Goal: Task Accomplishment & Management: Manage account settings

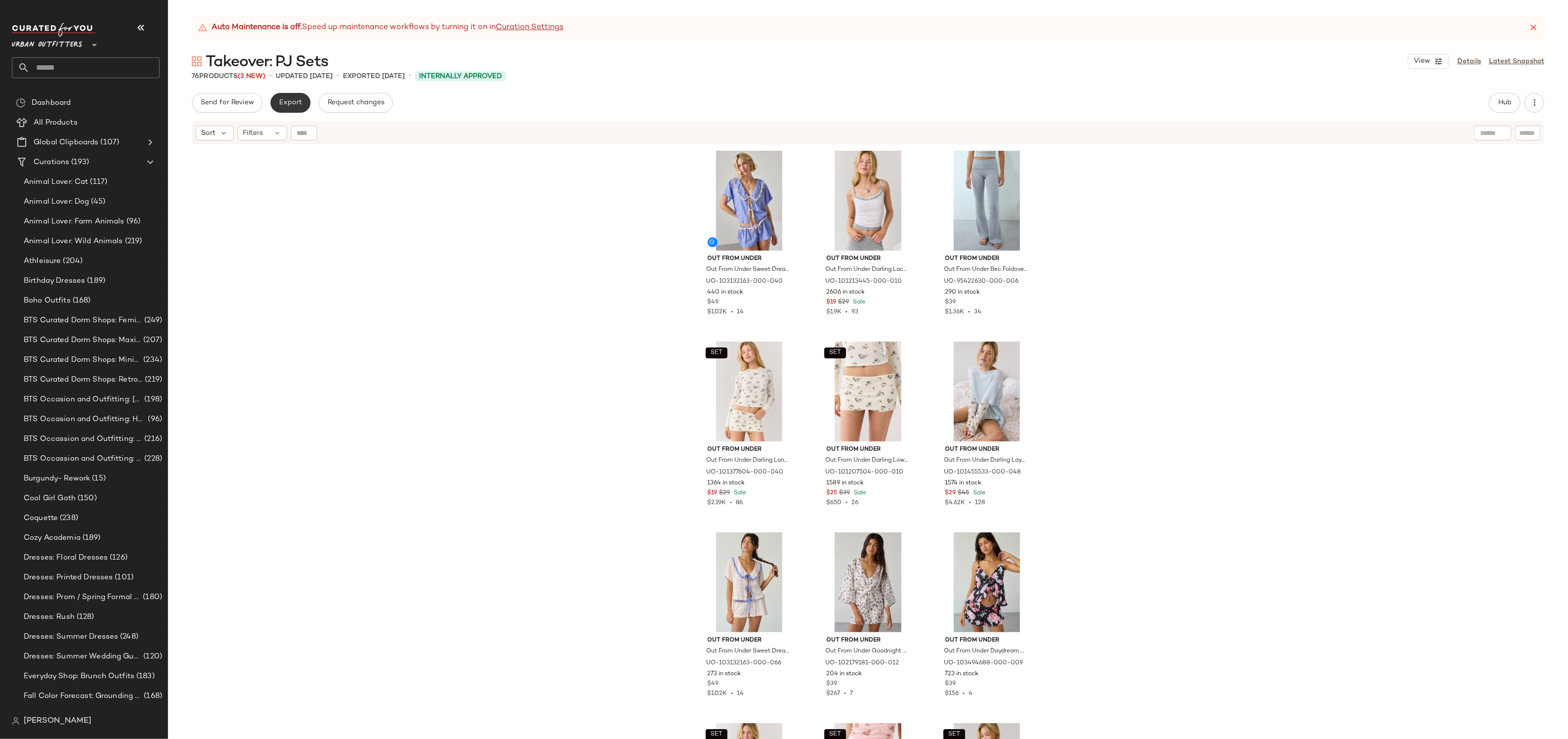
click at [293, 104] on span "Export" at bounding box center [290, 102] width 23 height 8
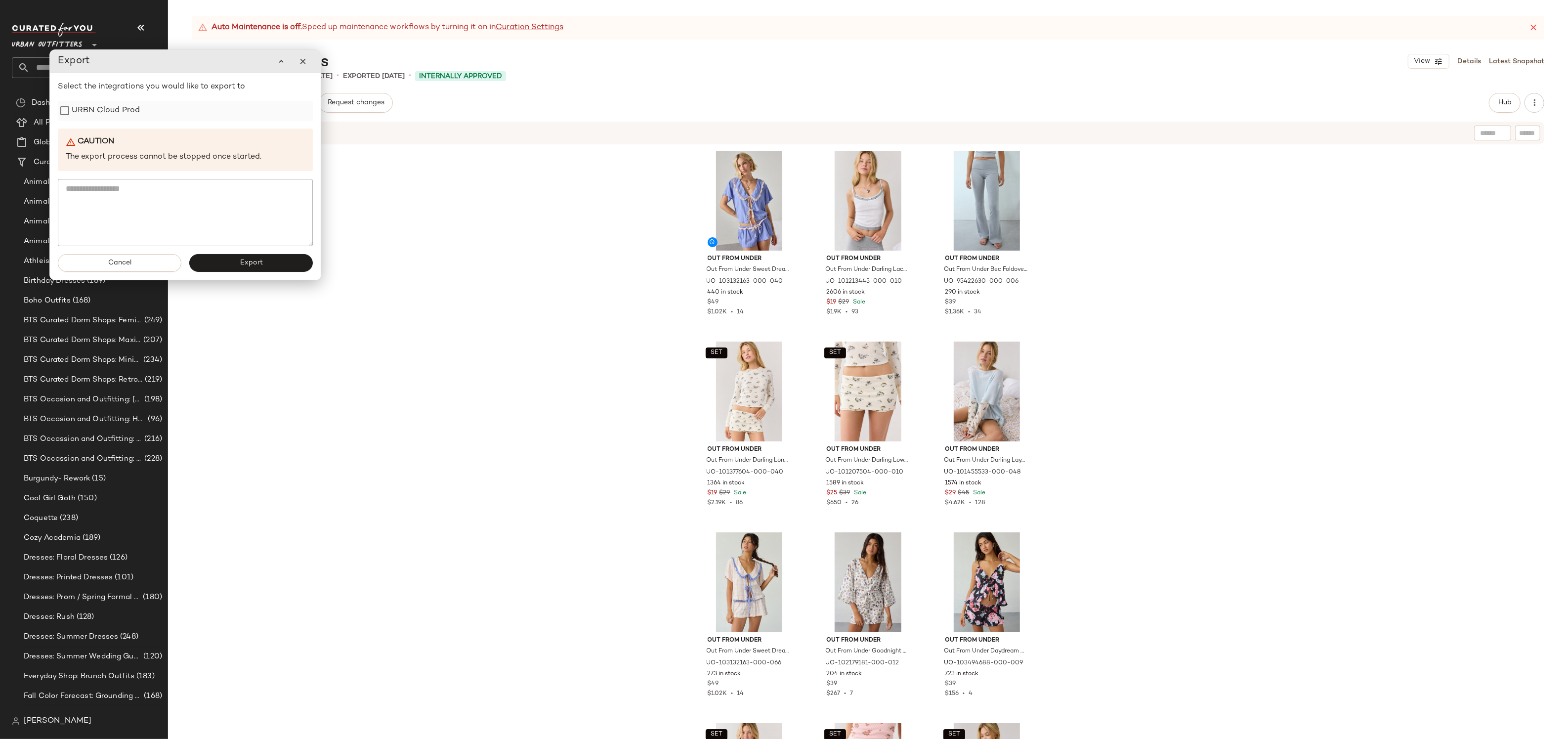
click at [126, 114] on label "URBN Cloud Prod" at bounding box center [106, 111] width 68 height 19
click at [229, 265] on button "Export" at bounding box center [251, 262] width 124 height 18
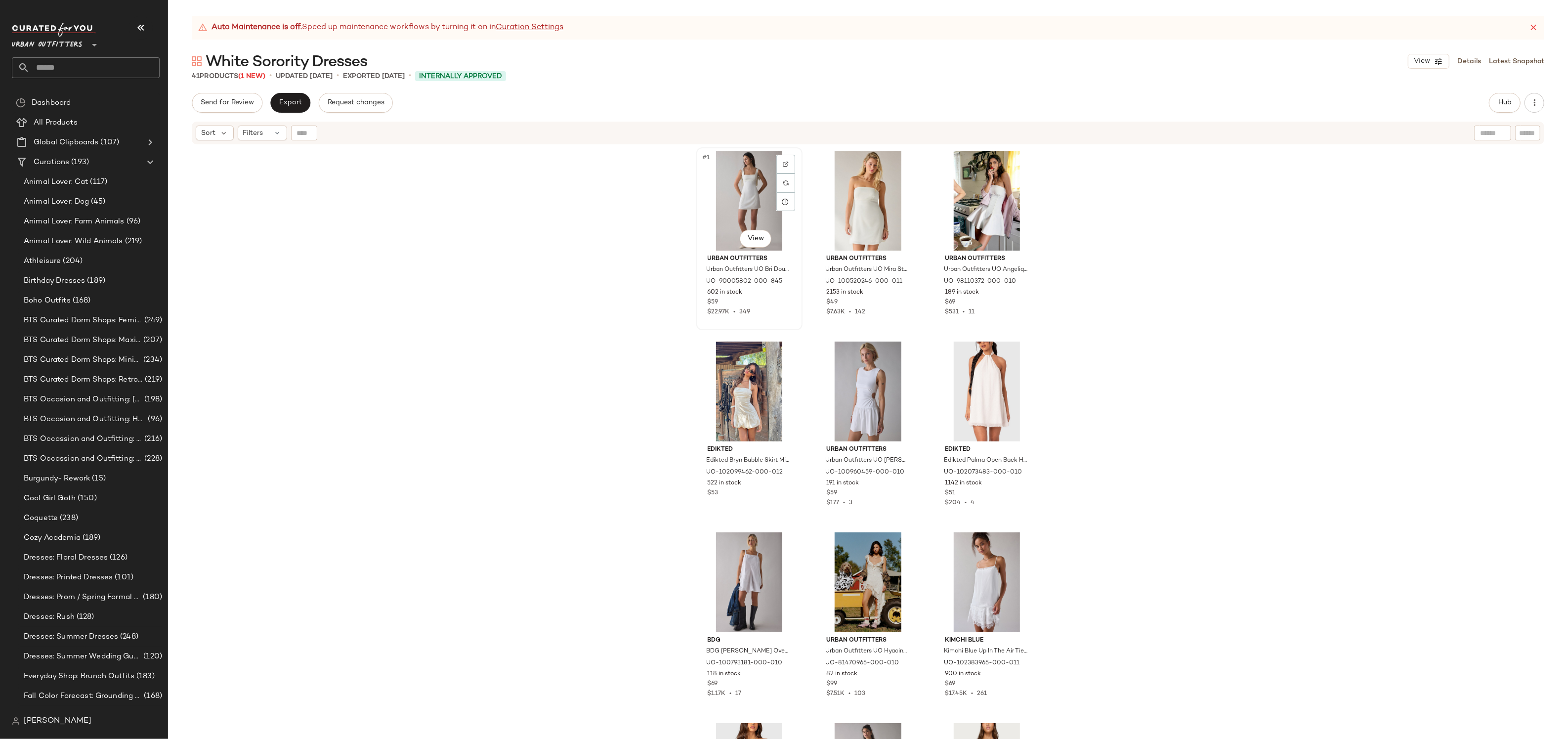
click at [742, 197] on div "#1 View" at bounding box center [749, 201] width 99 height 100
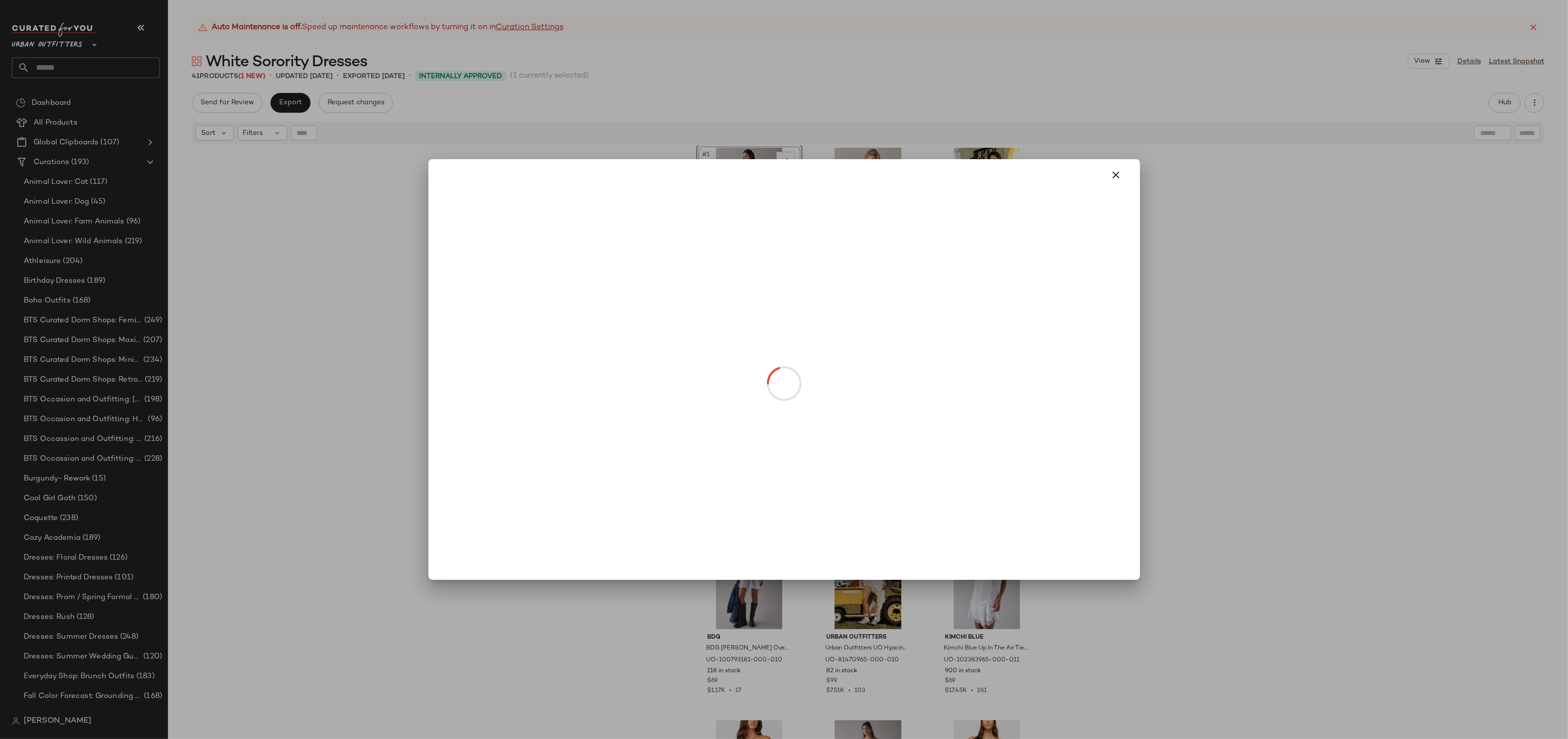
click at [749, 233] on body "Urban Outfitters ** Dashboard All Products Global Clipboards (107) Curations (1…" at bounding box center [784, 370] width 1568 height 739
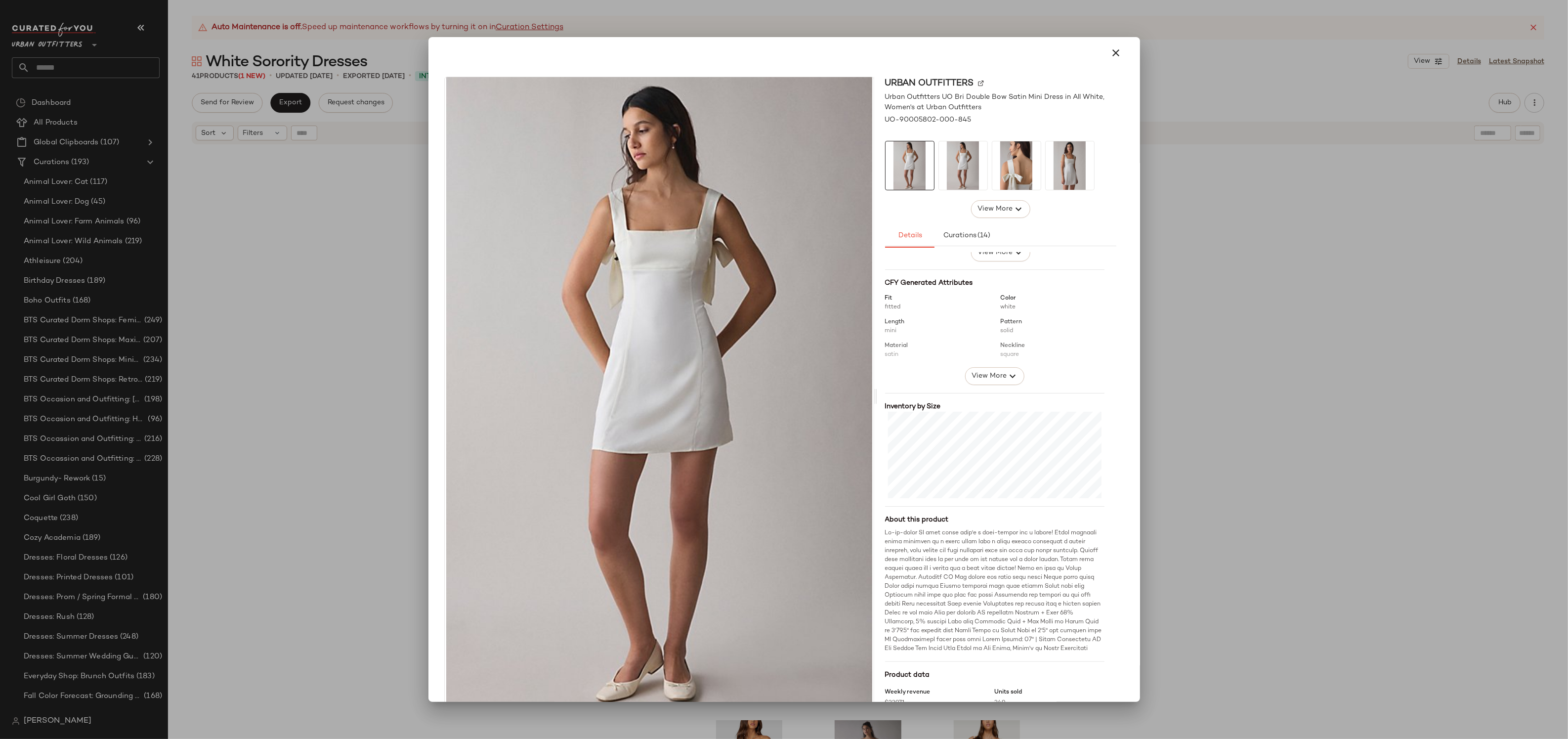
scroll to position [26, 0]
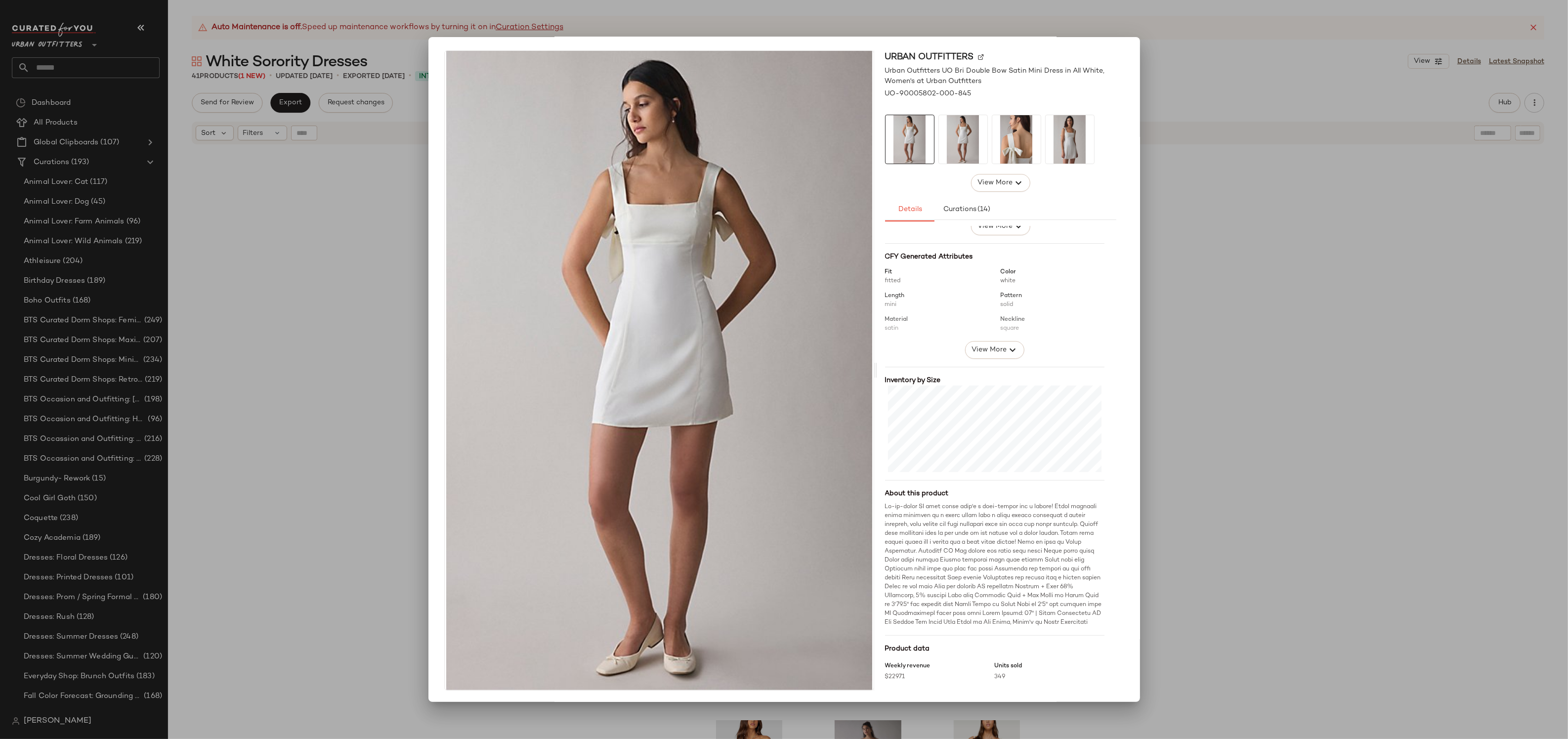
click at [1285, 111] on div at bounding box center [784, 370] width 1568 height 739
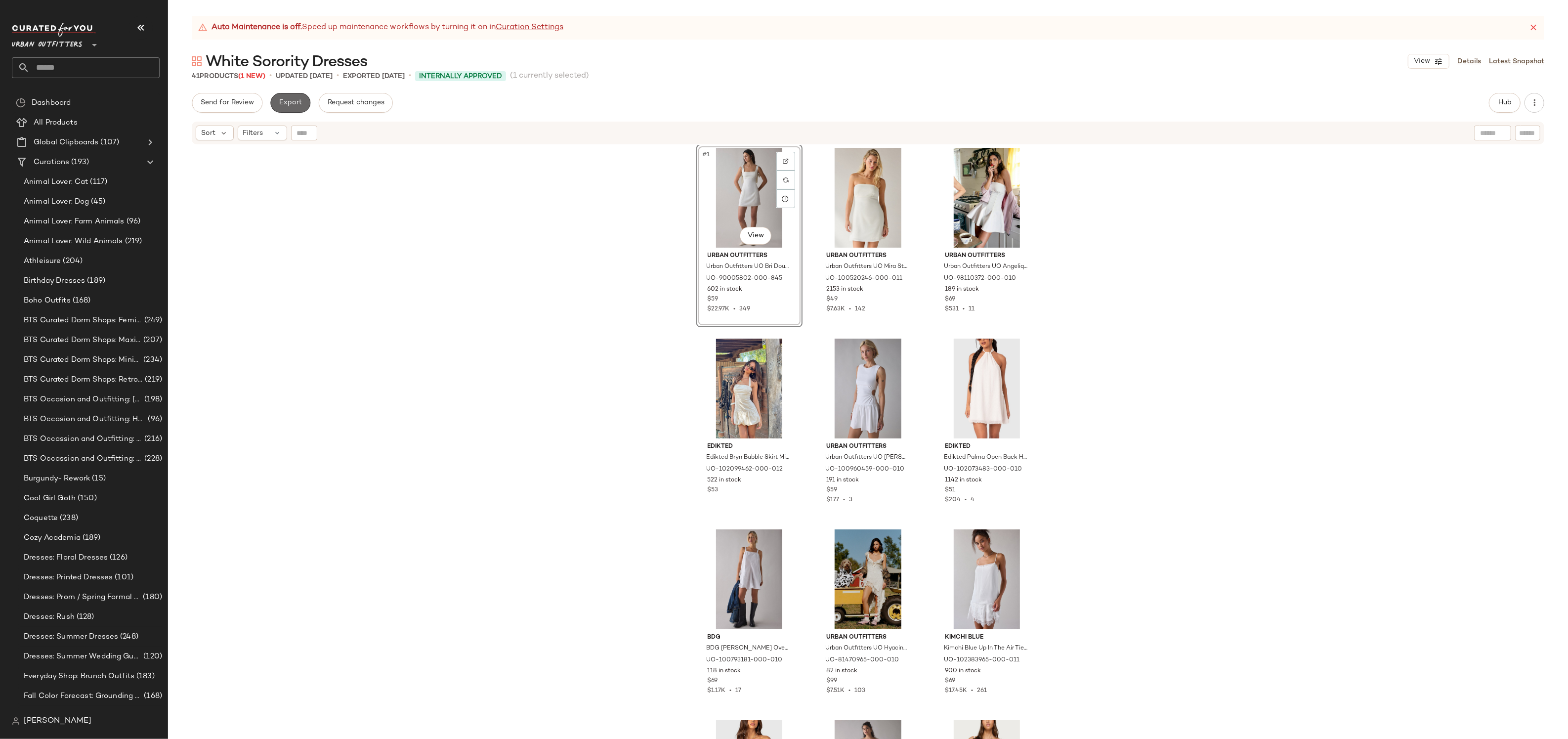
click at [284, 95] on button "Export" at bounding box center [290, 103] width 40 height 19
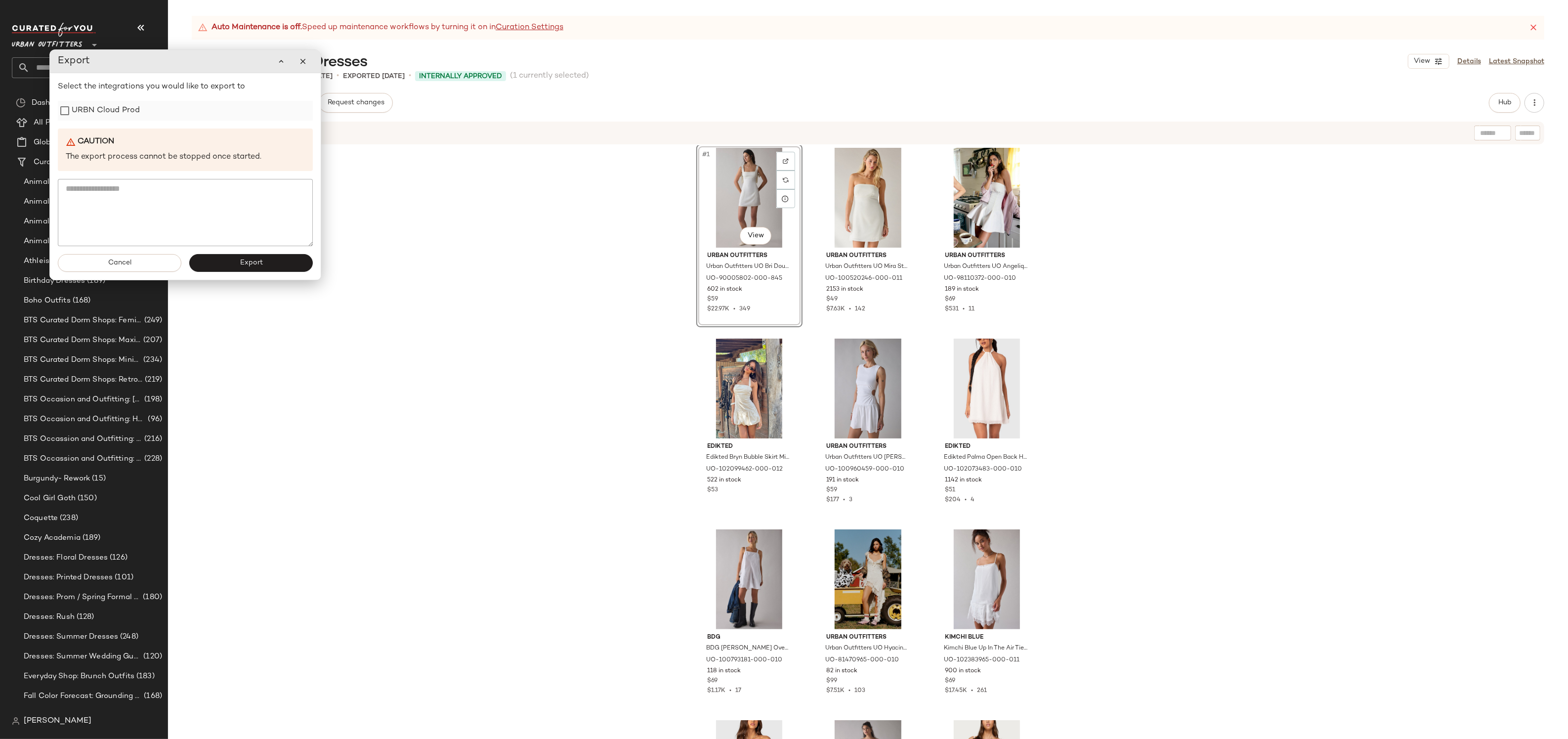
click at [107, 120] on label "URBN Cloud Prod" at bounding box center [106, 111] width 68 height 19
click at [214, 271] on div "Cancel Export" at bounding box center [185, 262] width 271 height 33
click at [236, 267] on button "Export" at bounding box center [251, 262] width 124 height 18
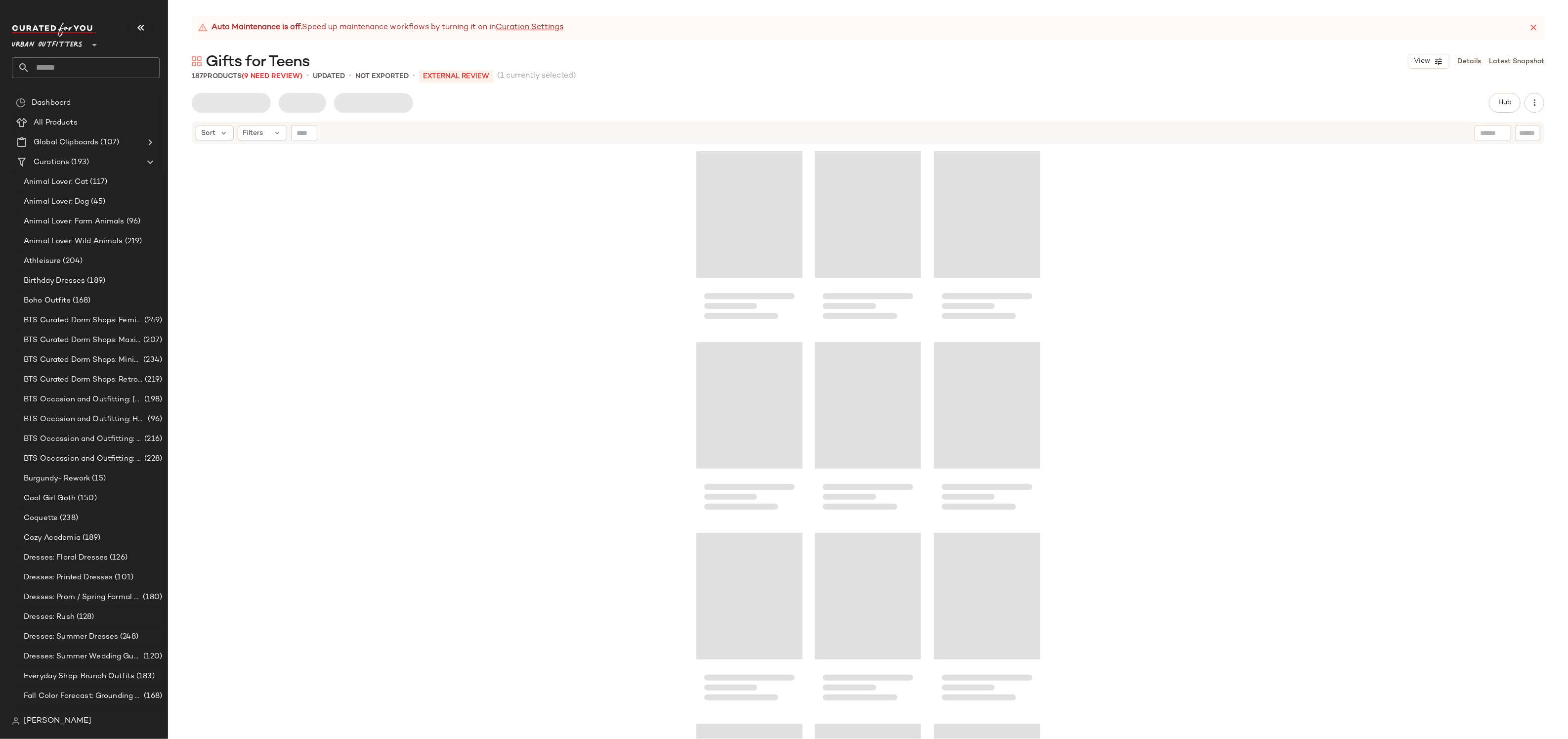
scroll to position [4006, 0]
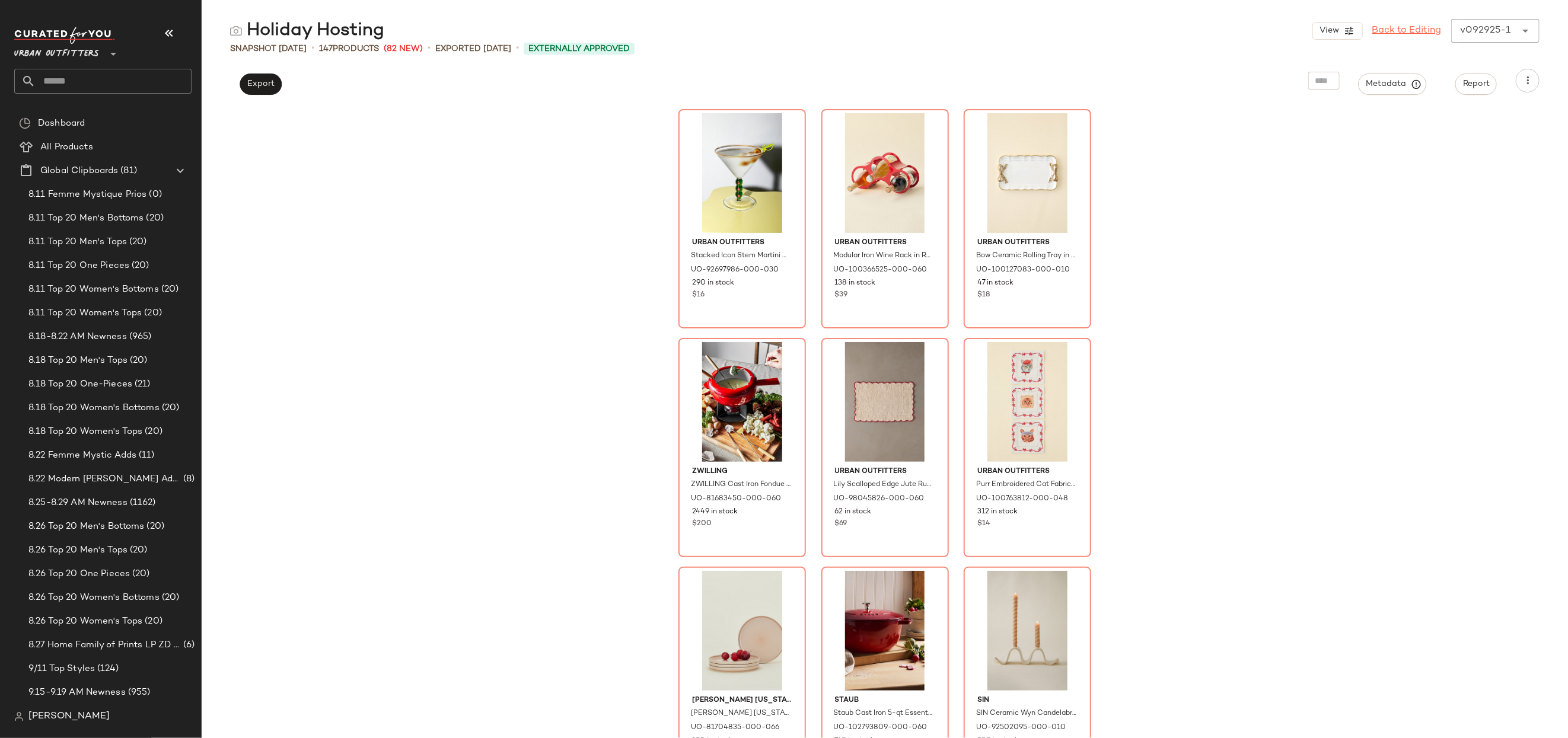
click at [1396, 24] on link "Back to Editing" at bounding box center [1407, 30] width 69 height 14
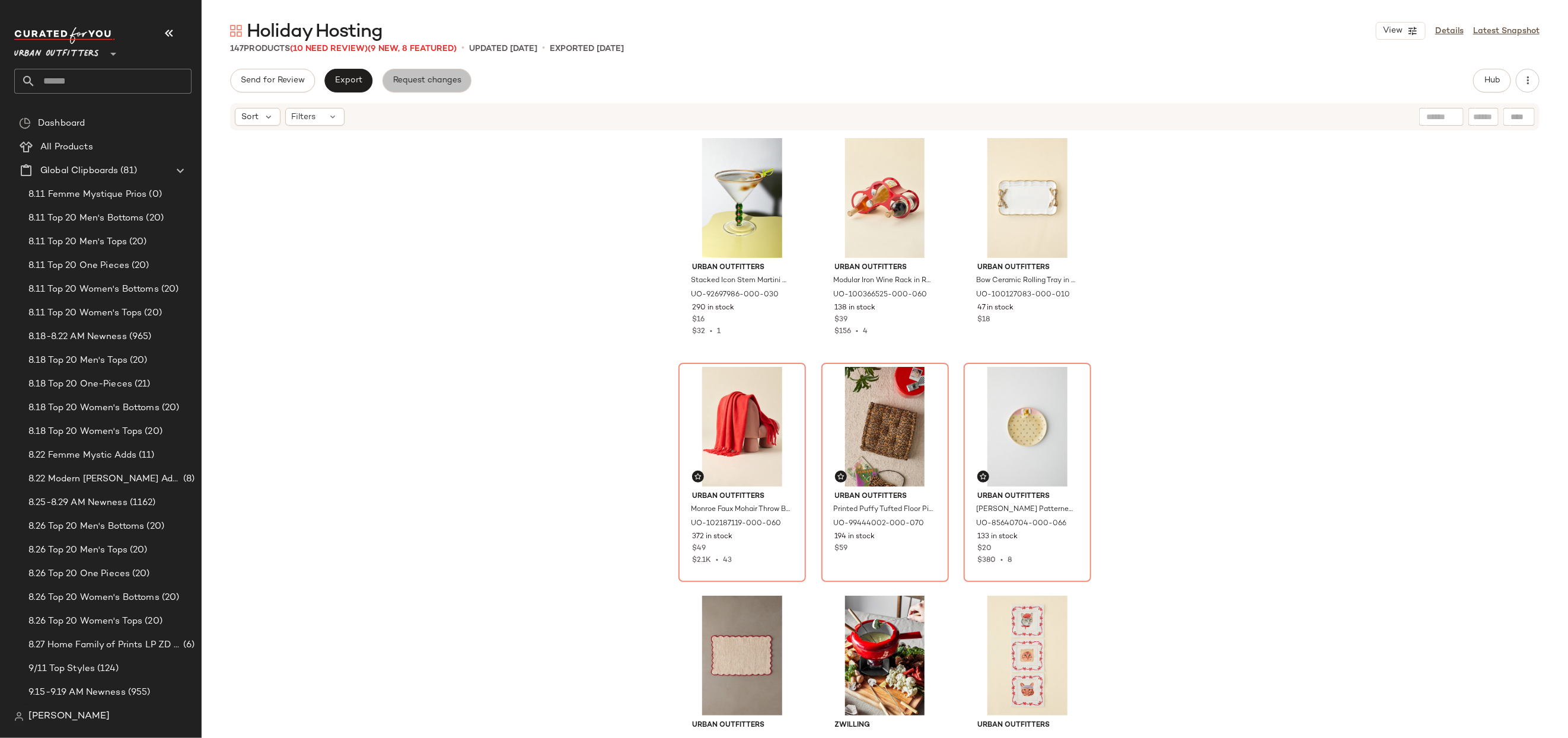
click at [441, 72] on button "Request changes" at bounding box center [427, 80] width 89 height 23
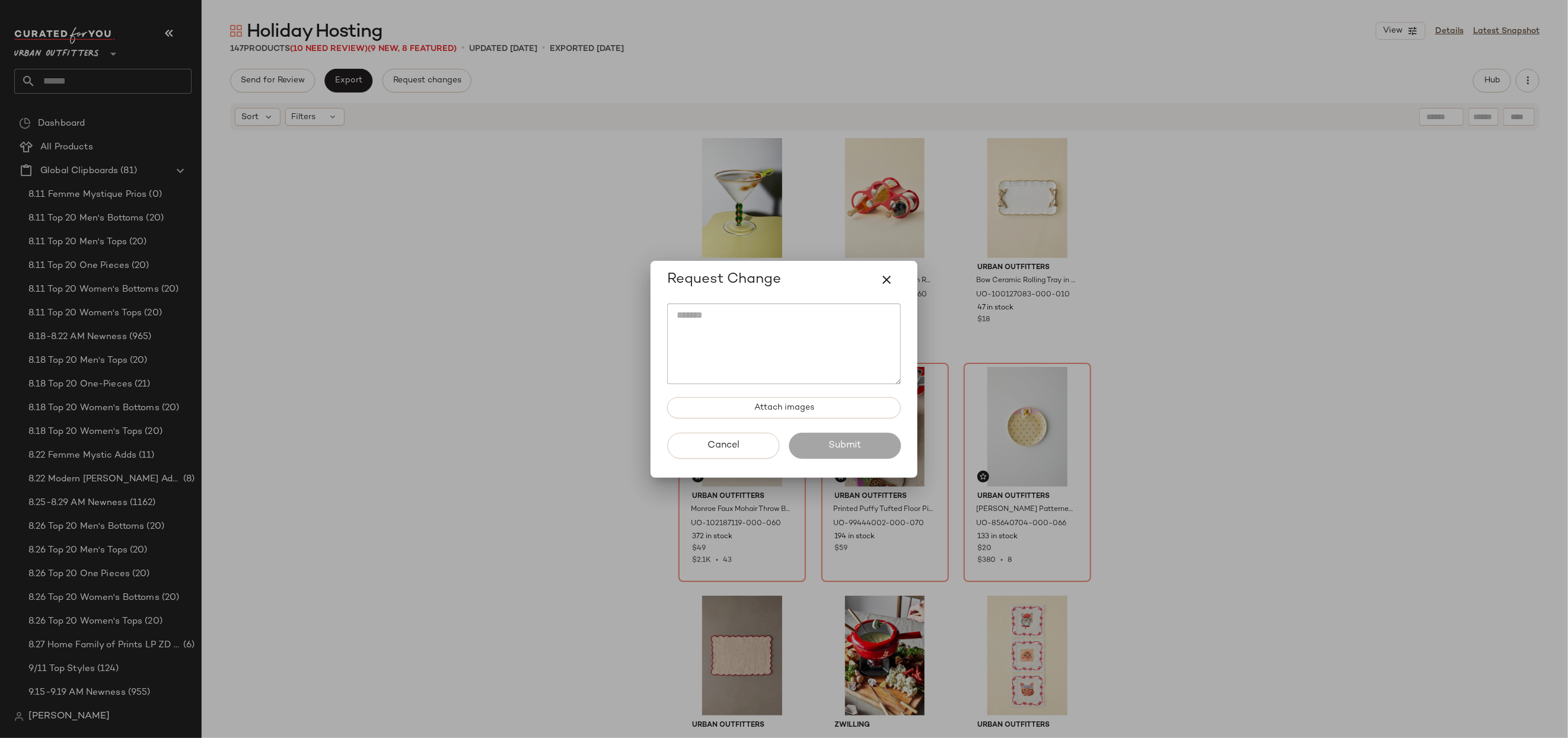
click at [664, 96] on div at bounding box center [784, 369] width 1568 height 738
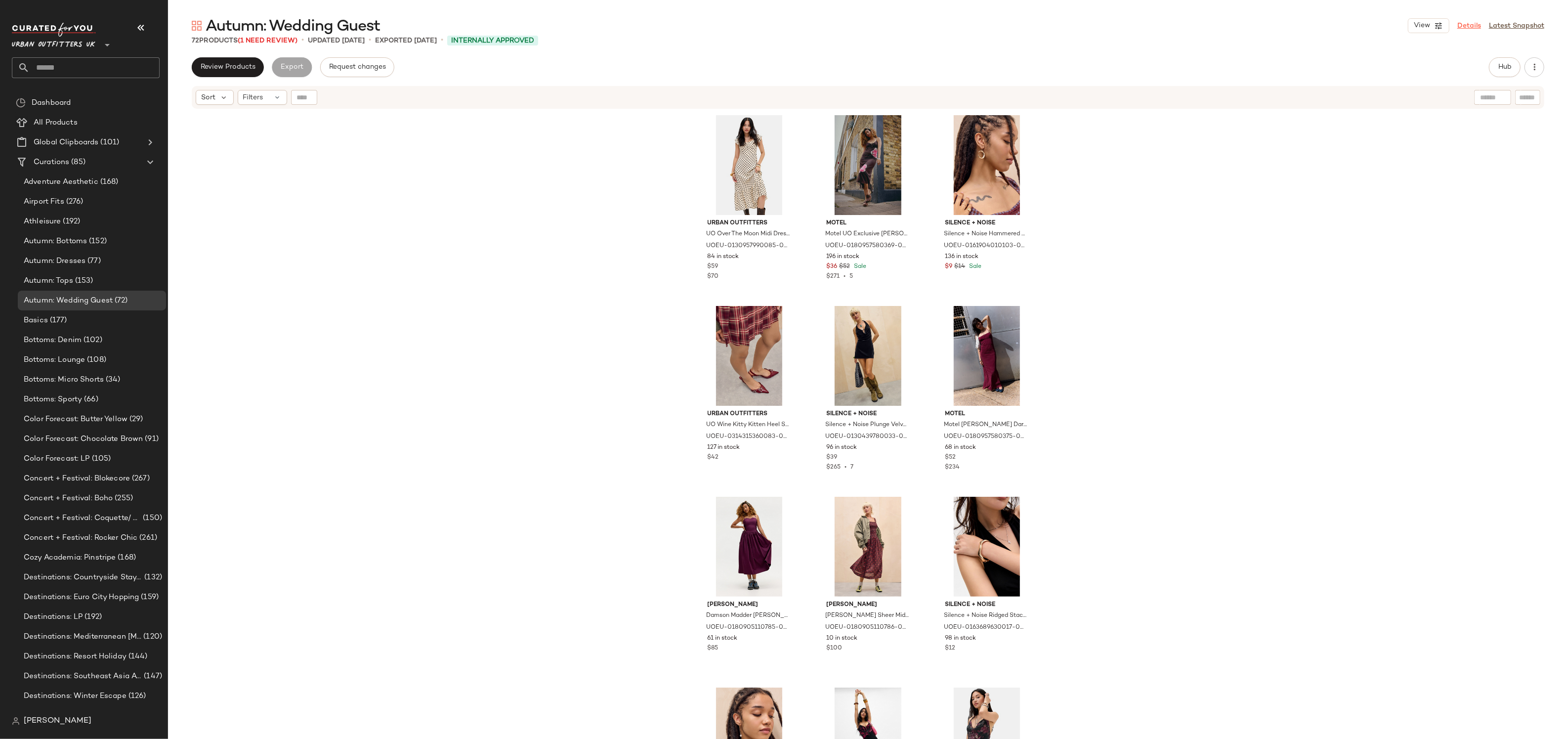
click at [1459, 26] on link "Details" at bounding box center [1469, 26] width 24 height 10
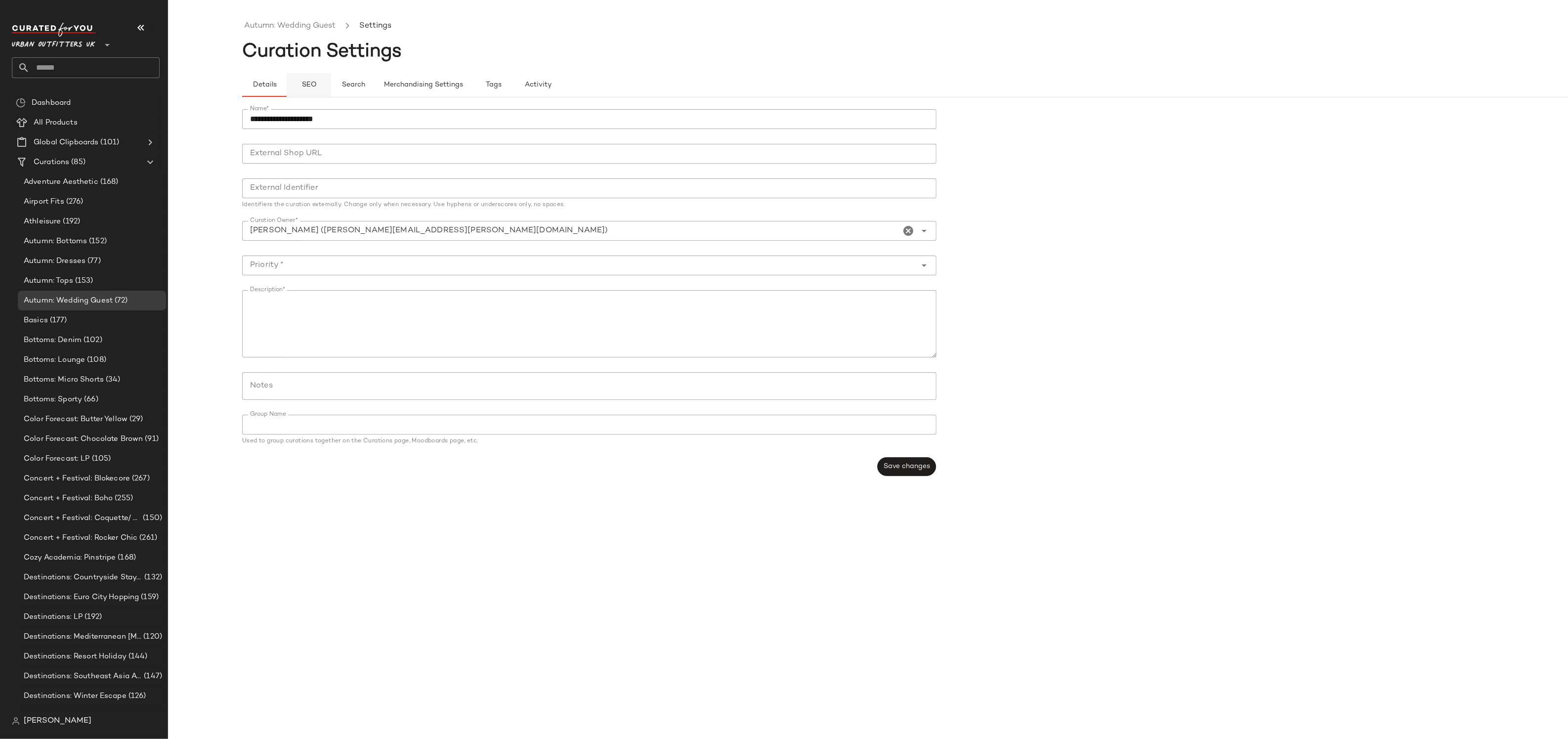
click at [318, 83] on button "SEO" at bounding box center [309, 85] width 44 height 24
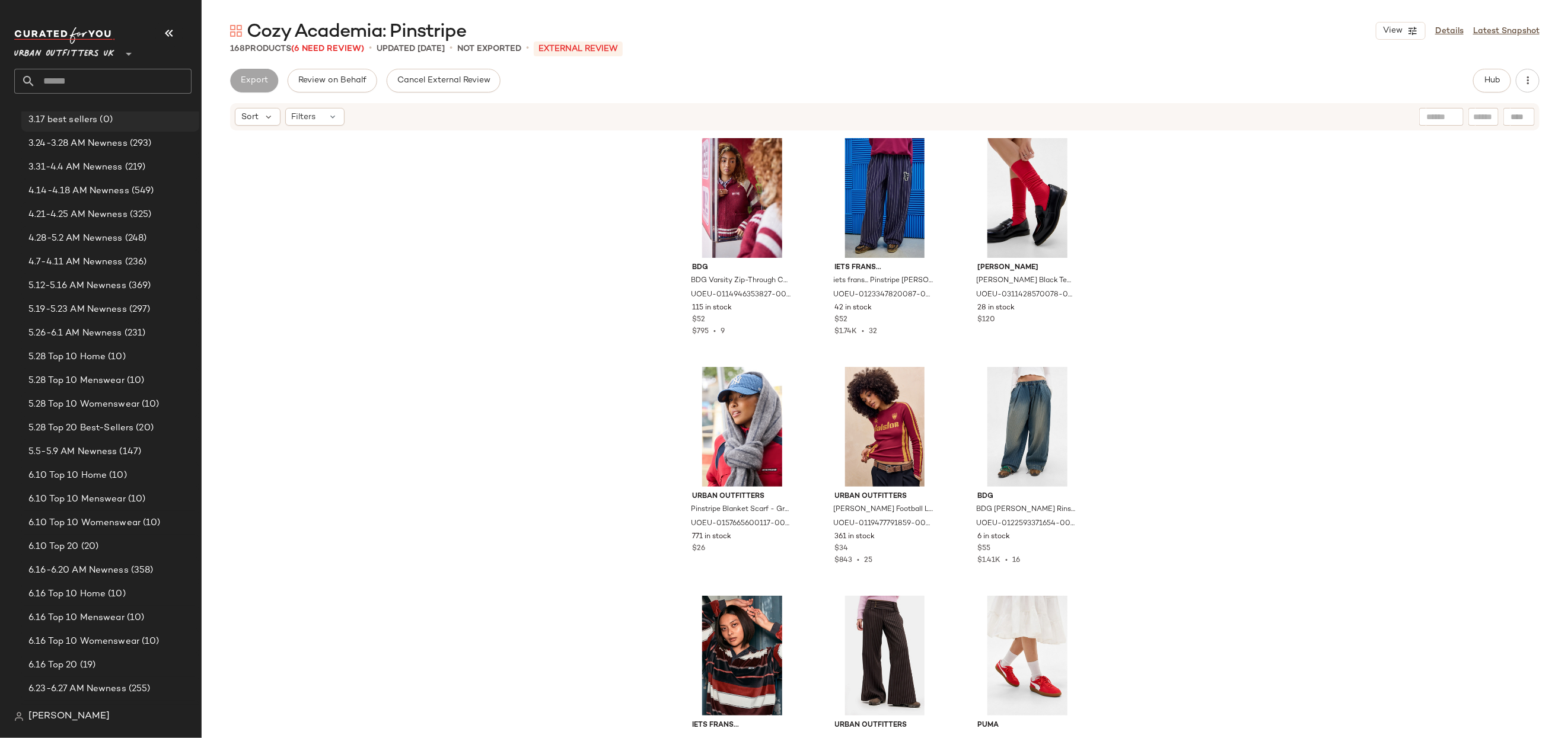
scroll to position [147, 0]
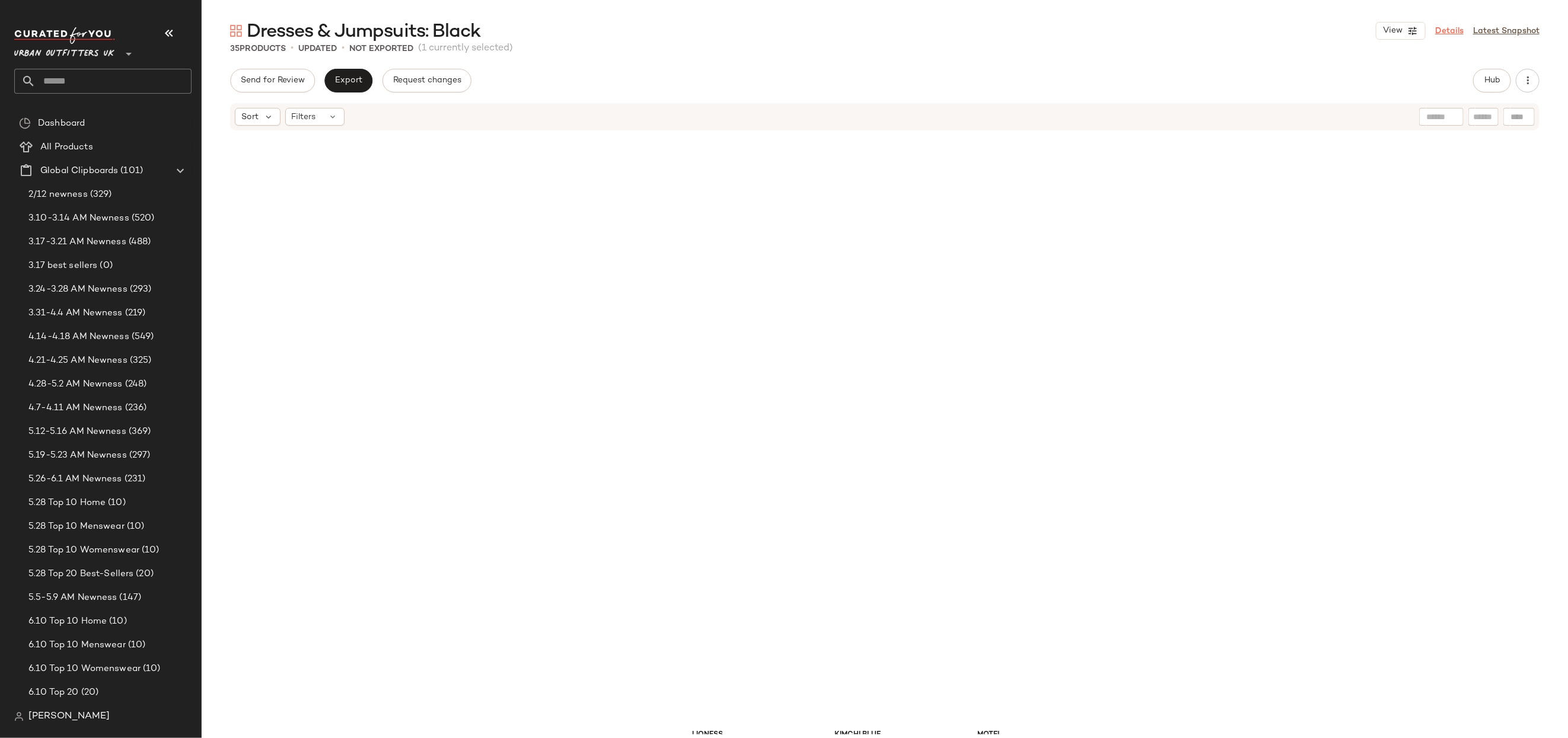
scroll to position [467, 0]
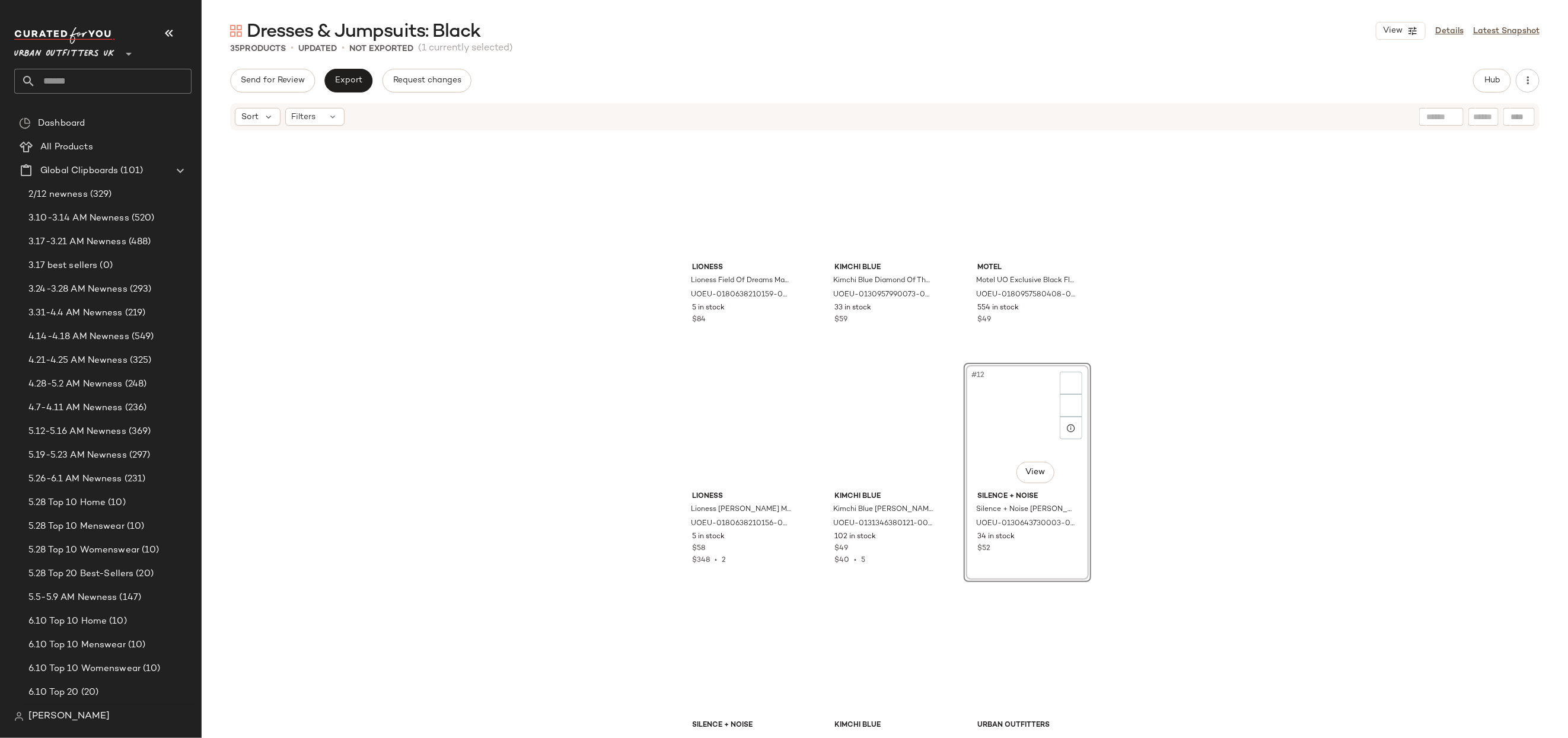
drag, startPoint x: 1442, startPoint y: 30, endPoint x: 1395, endPoint y: 41, distance: 48.3
click at [1442, 30] on link "Details" at bounding box center [1449, 31] width 28 height 12
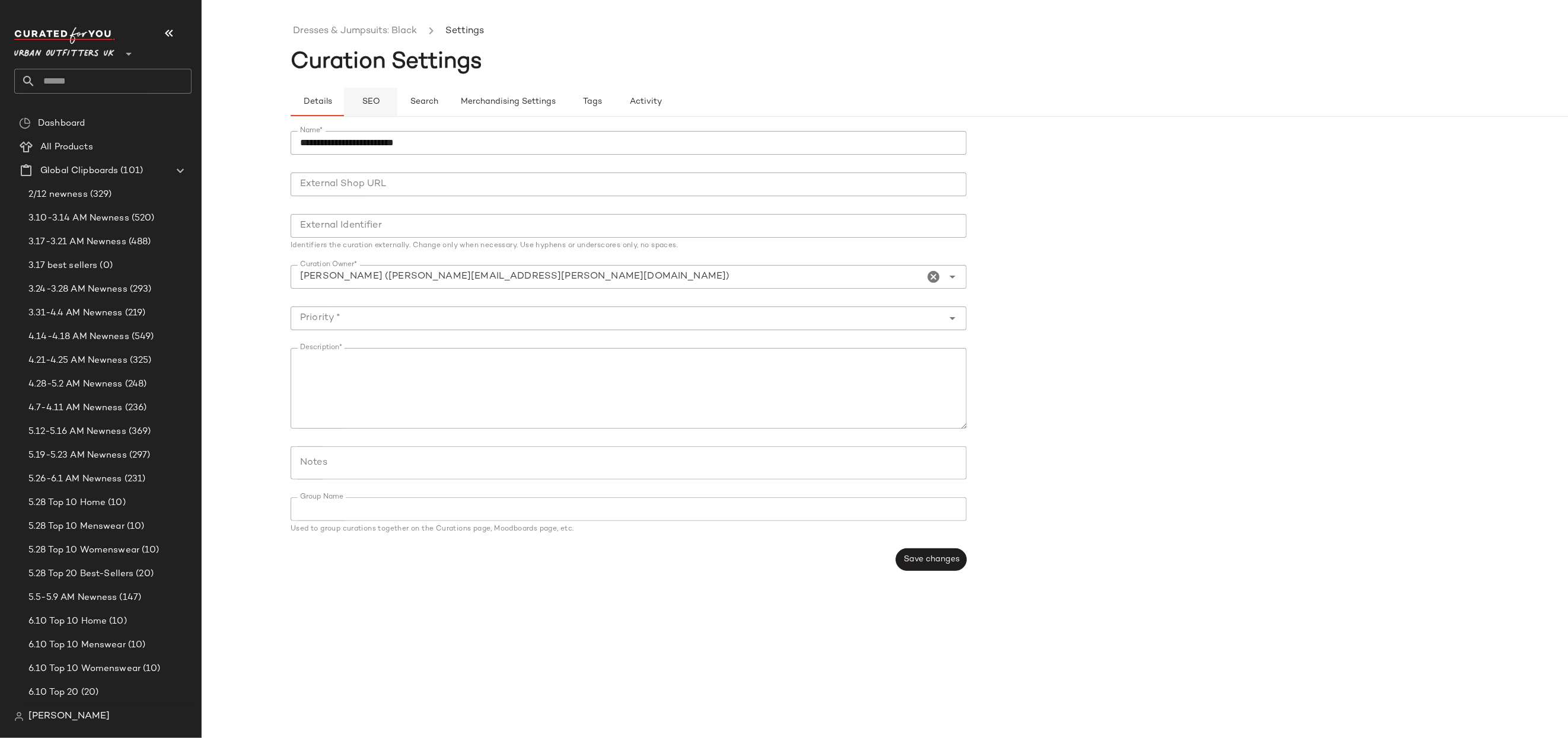
click at [355, 100] on button "SEO" at bounding box center [370, 101] width 53 height 28
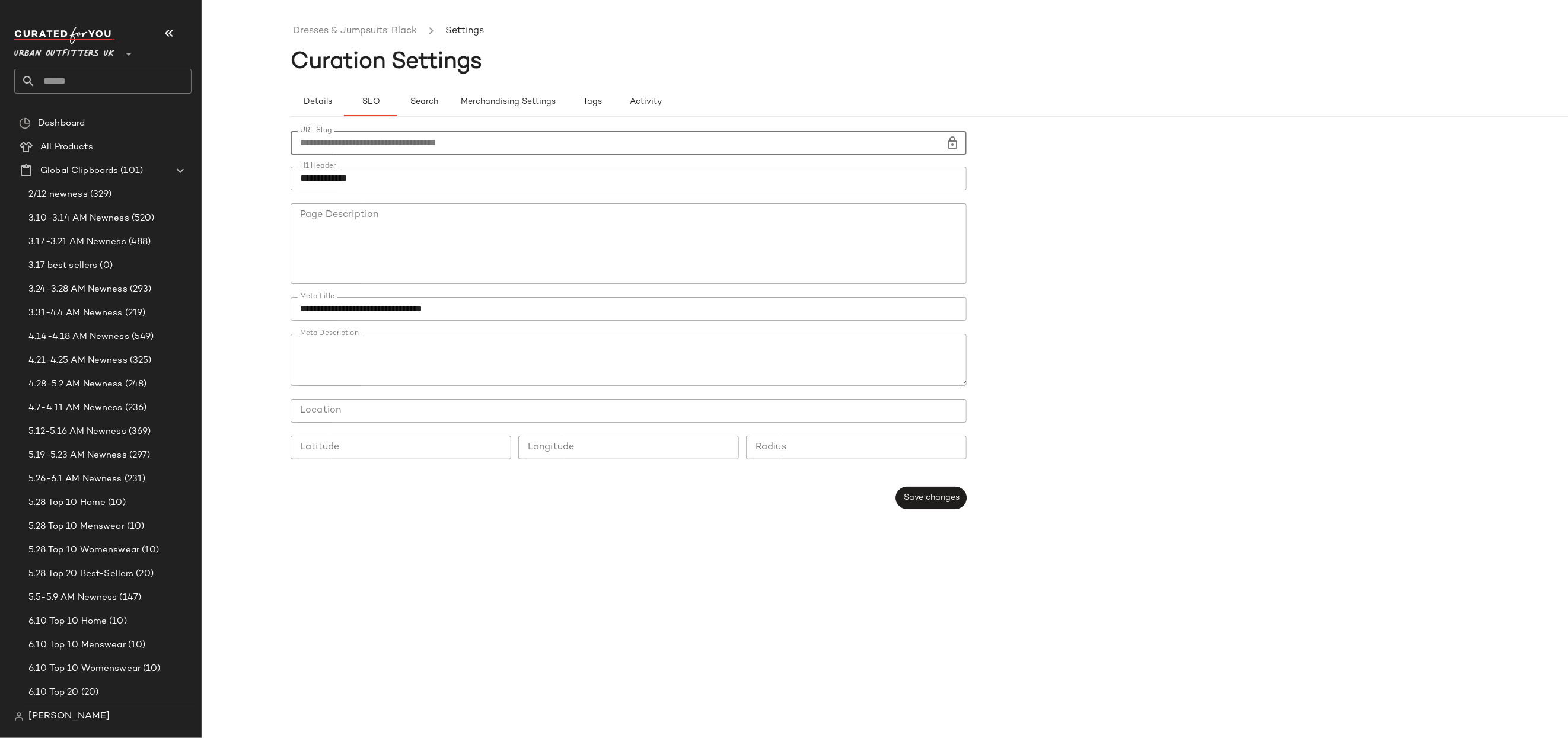
click at [806, 141] on input "**********" at bounding box center [618, 142] width 654 height 23
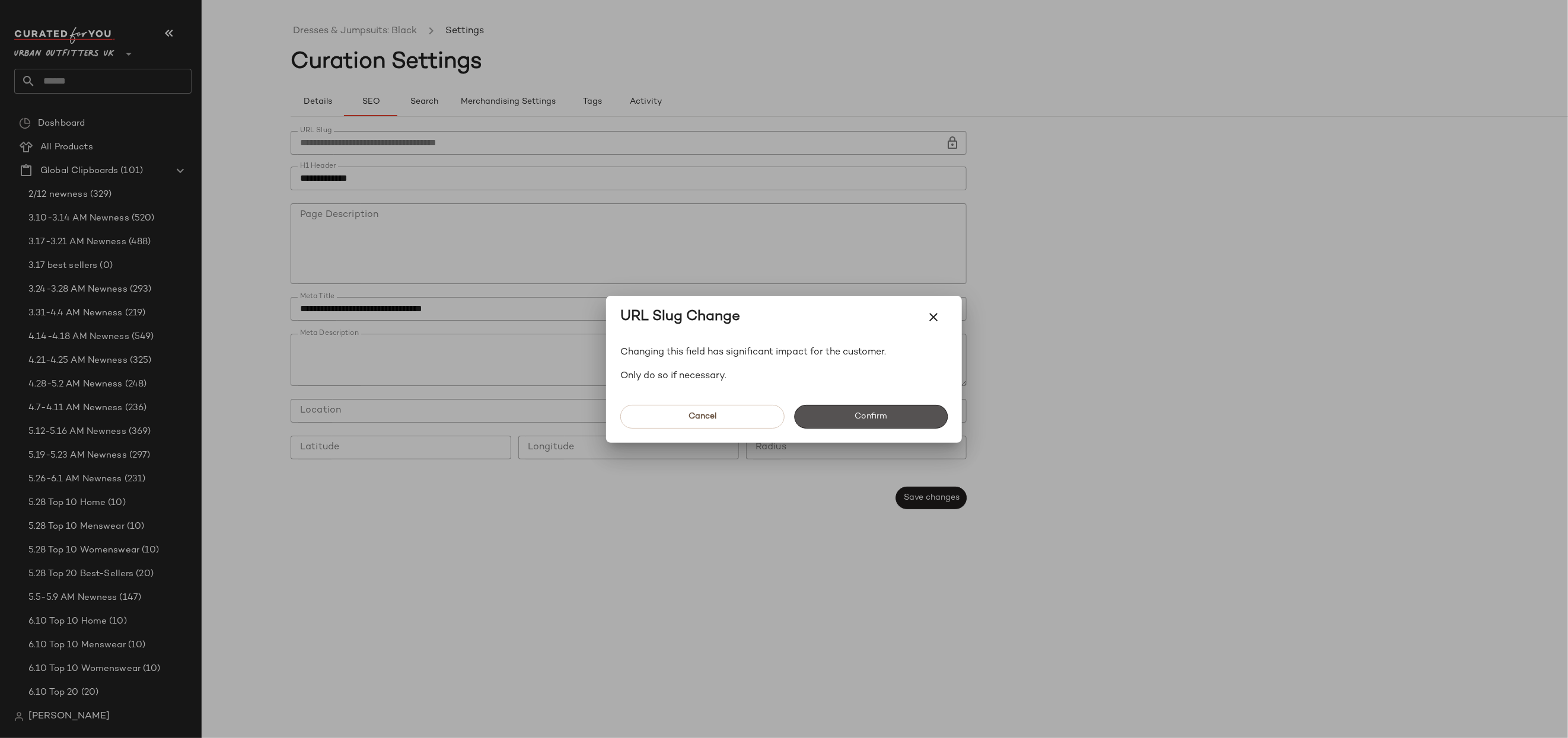
drag, startPoint x: 868, startPoint y: 420, endPoint x: 730, endPoint y: 317, distance: 172.2
click at [867, 418] on span "Confirm" at bounding box center [870, 416] width 33 height 9
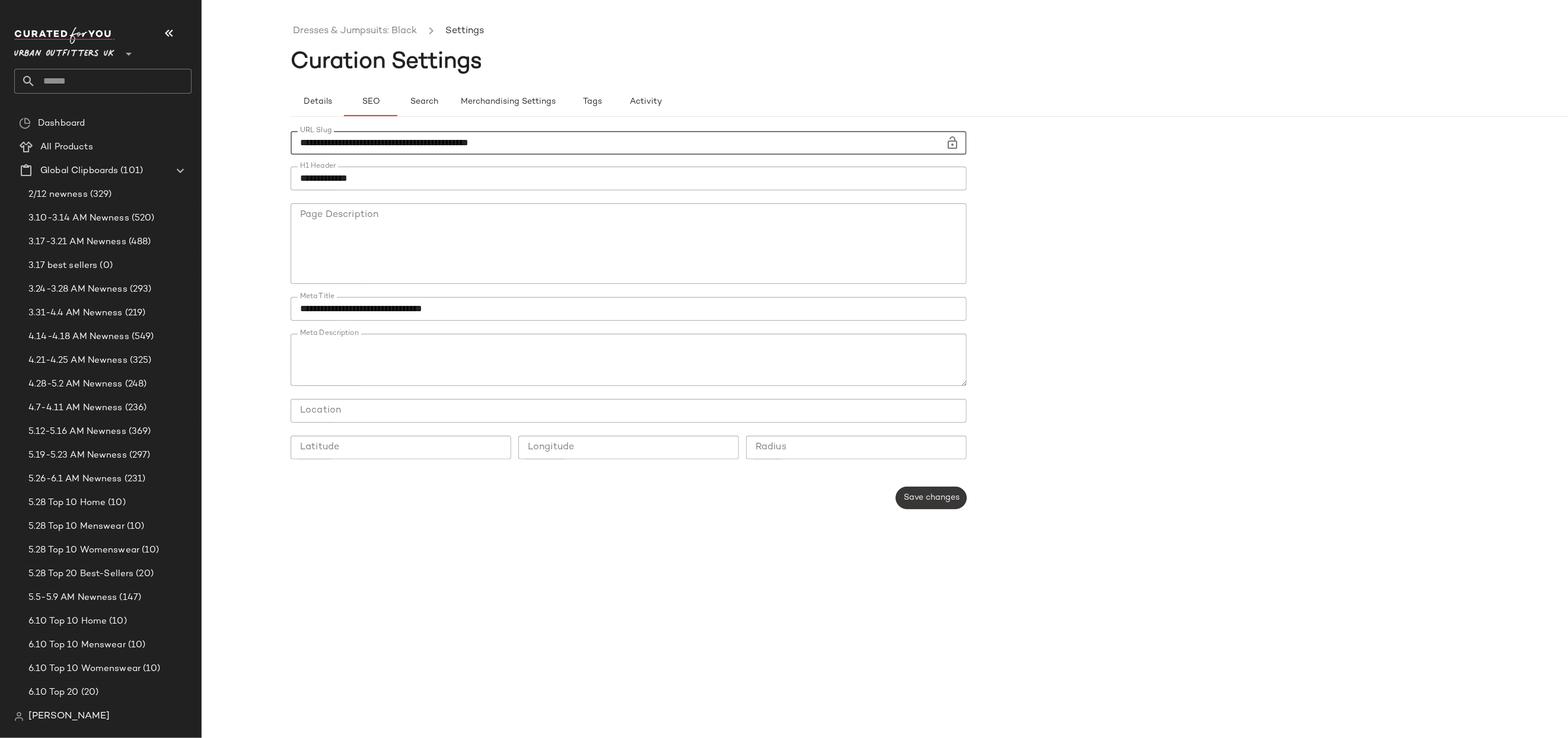
type input "**********"
click at [964, 499] on button "Save changes" at bounding box center [931, 498] width 71 height 23
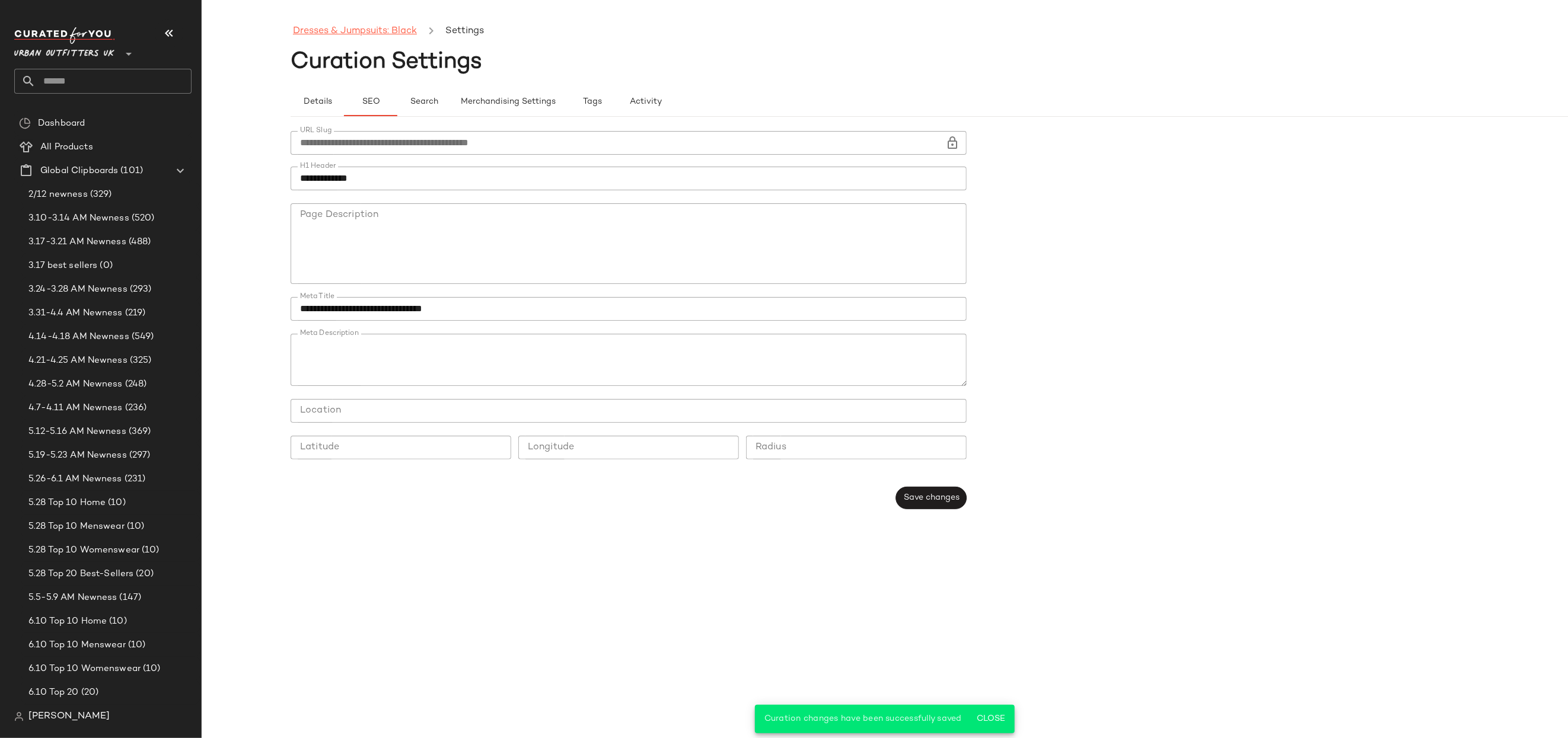
click at [384, 31] on link "Dresses & Jumpsuits: Black" at bounding box center [355, 31] width 124 height 15
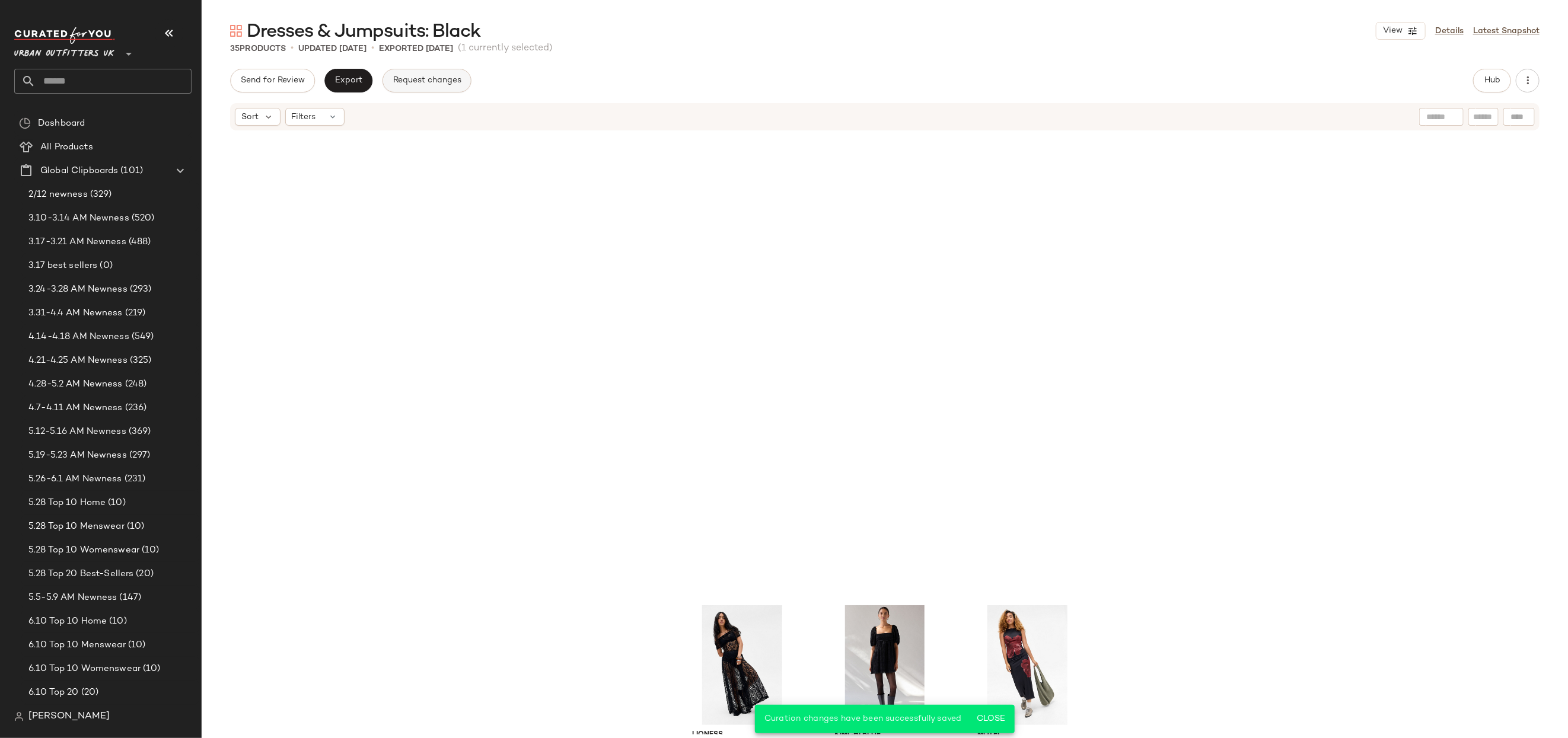
scroll to position [467, 0]
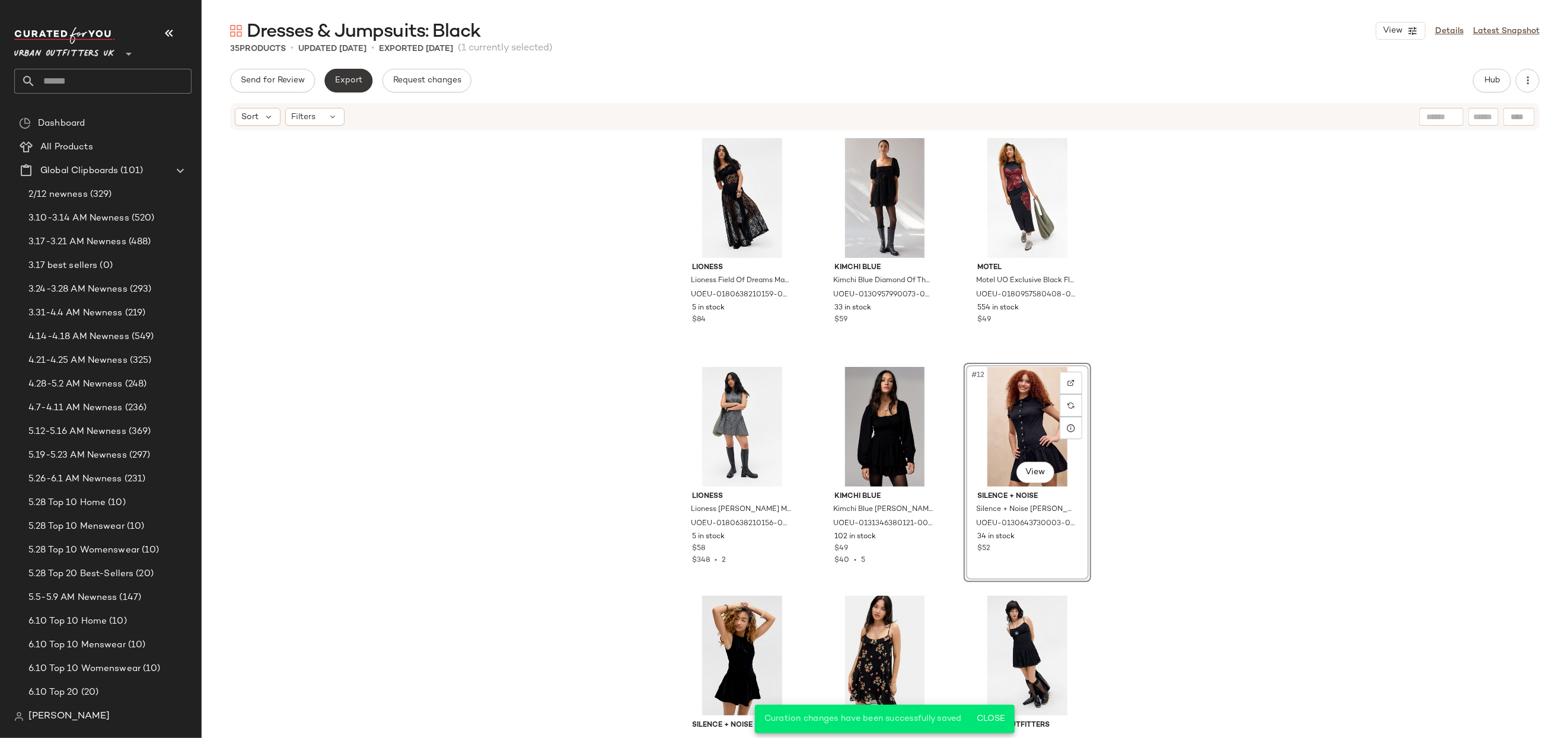
click at [353, 84] on span "Export" at bounding box center [348, 80] width 28 height 9
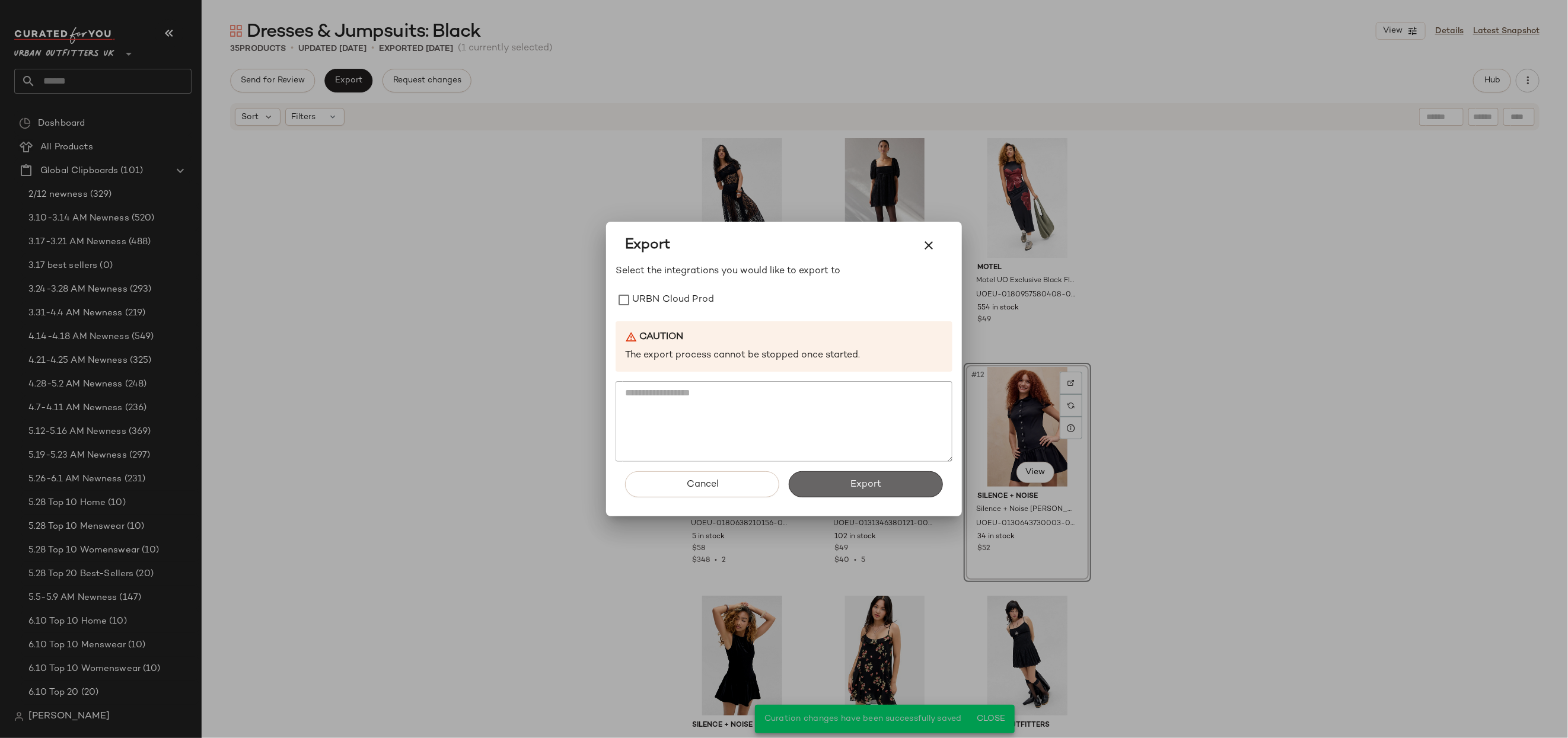
click at [855, 486] on span "Export" at bounding box center [865, 484] width 31 height 11
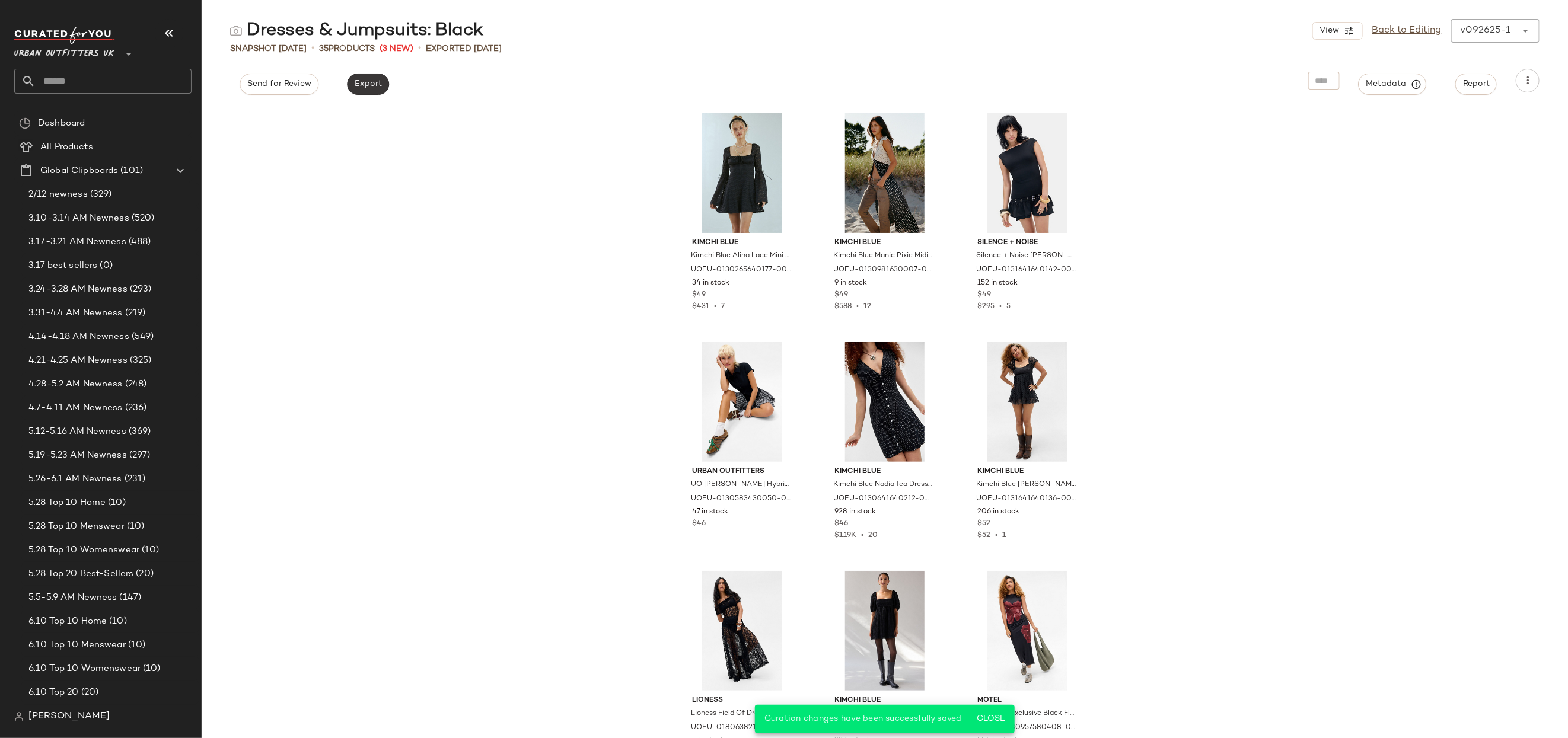
click at [370, 87] on span "Export" at bounding box center [368, 84] width 28 height 9
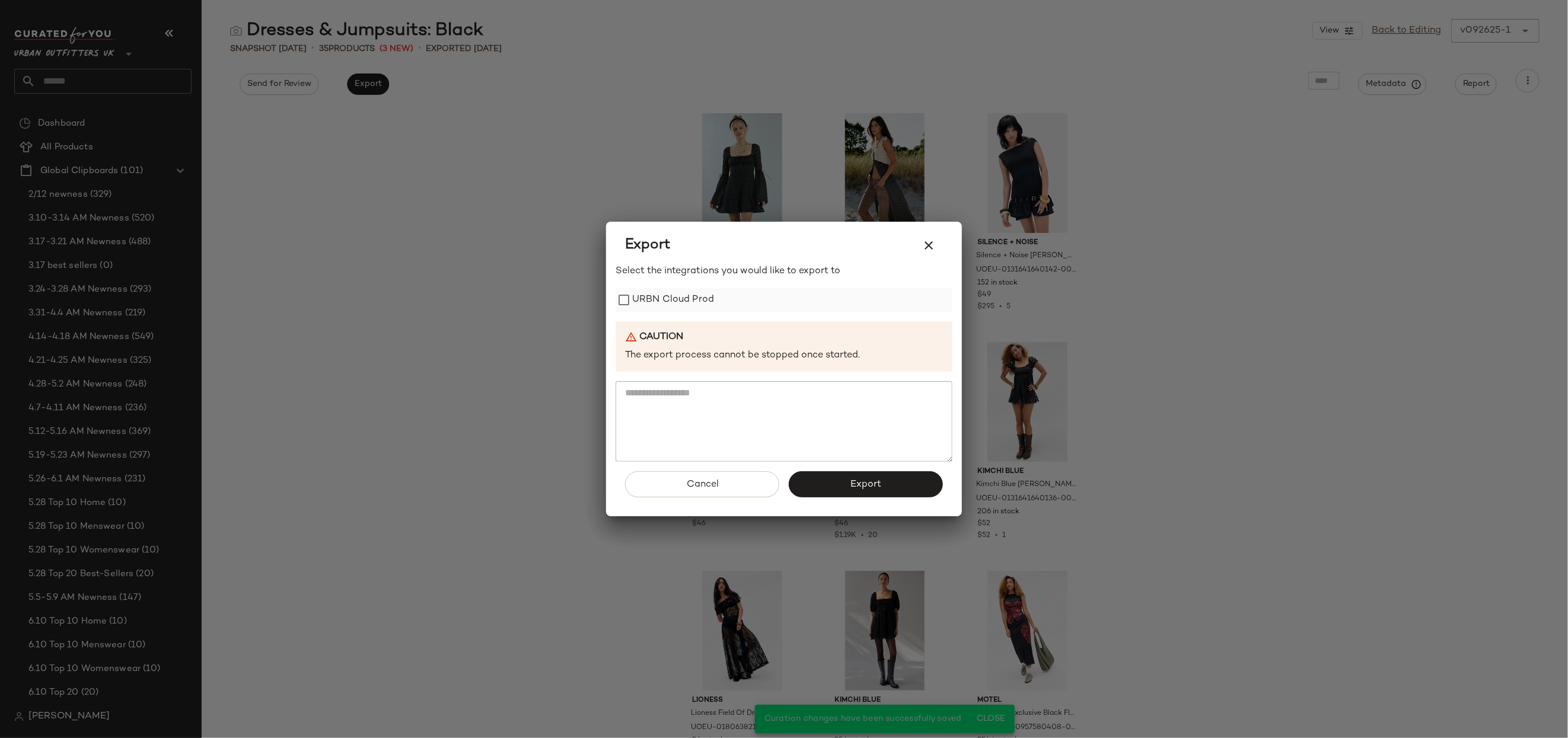
click at [643, 299] on label "URBN Cloud Prod" at bounding box center [673, 300] width 82 height 23
click at [857, 480] on span "Export" at bounding box center [865, 484] width 31 height 11
